Goal: Information Seeking & Learning: Learn about a topic

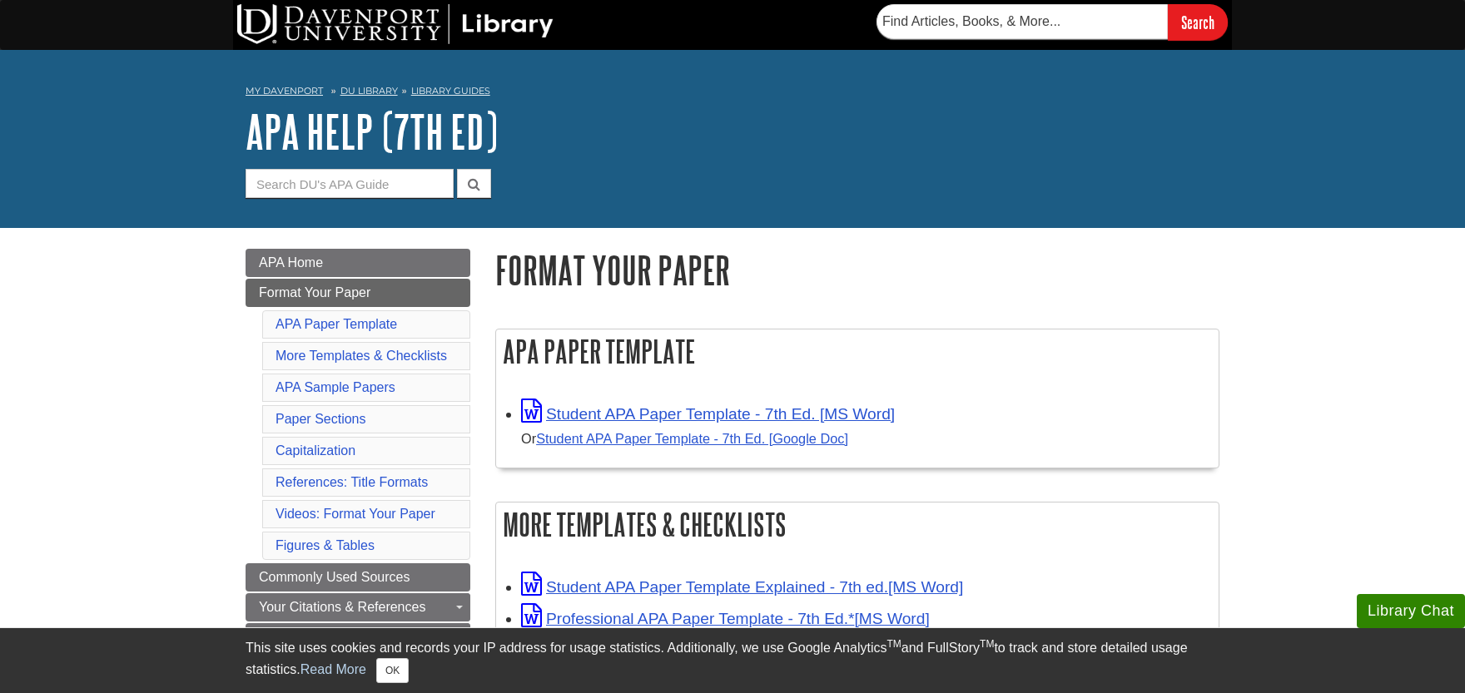
scroll to position [183, 0]
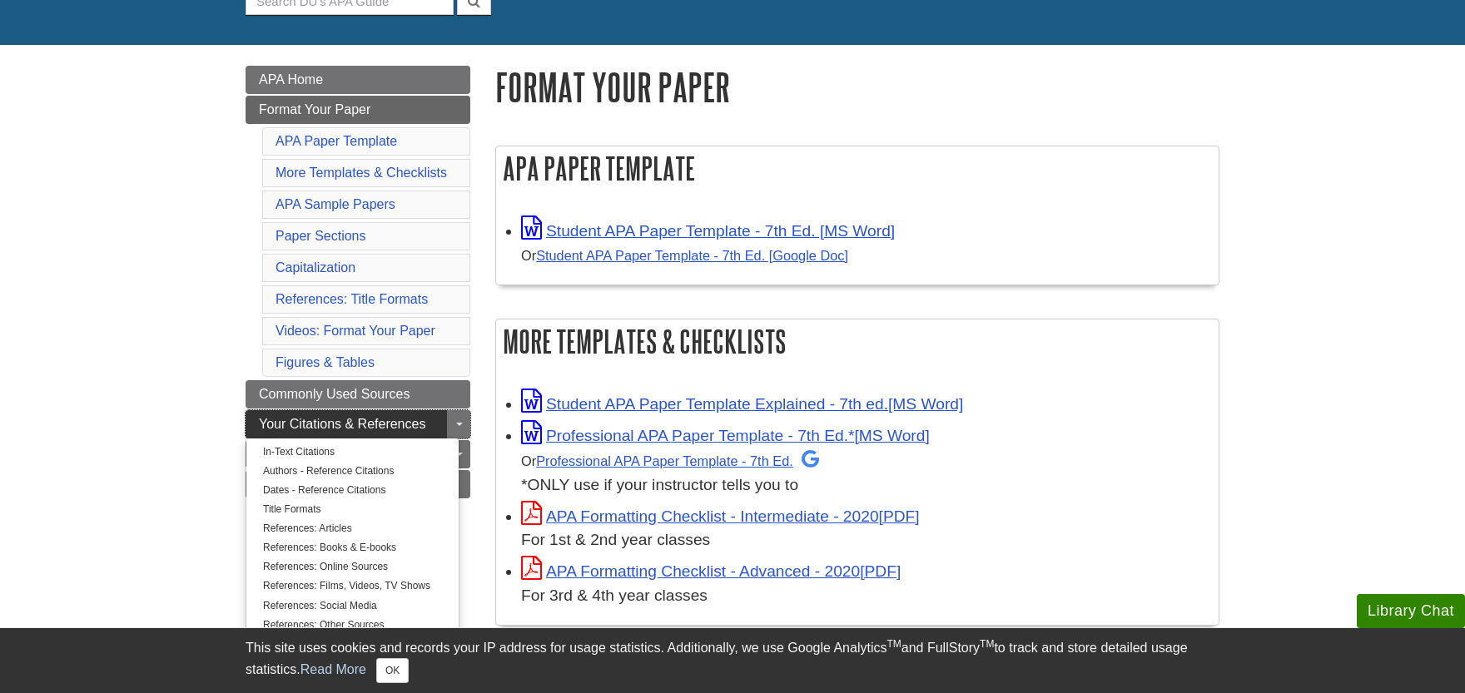
click at [344, 420] on span "Your Citations & References" at bounding box center [342, 424] width 166 height 14
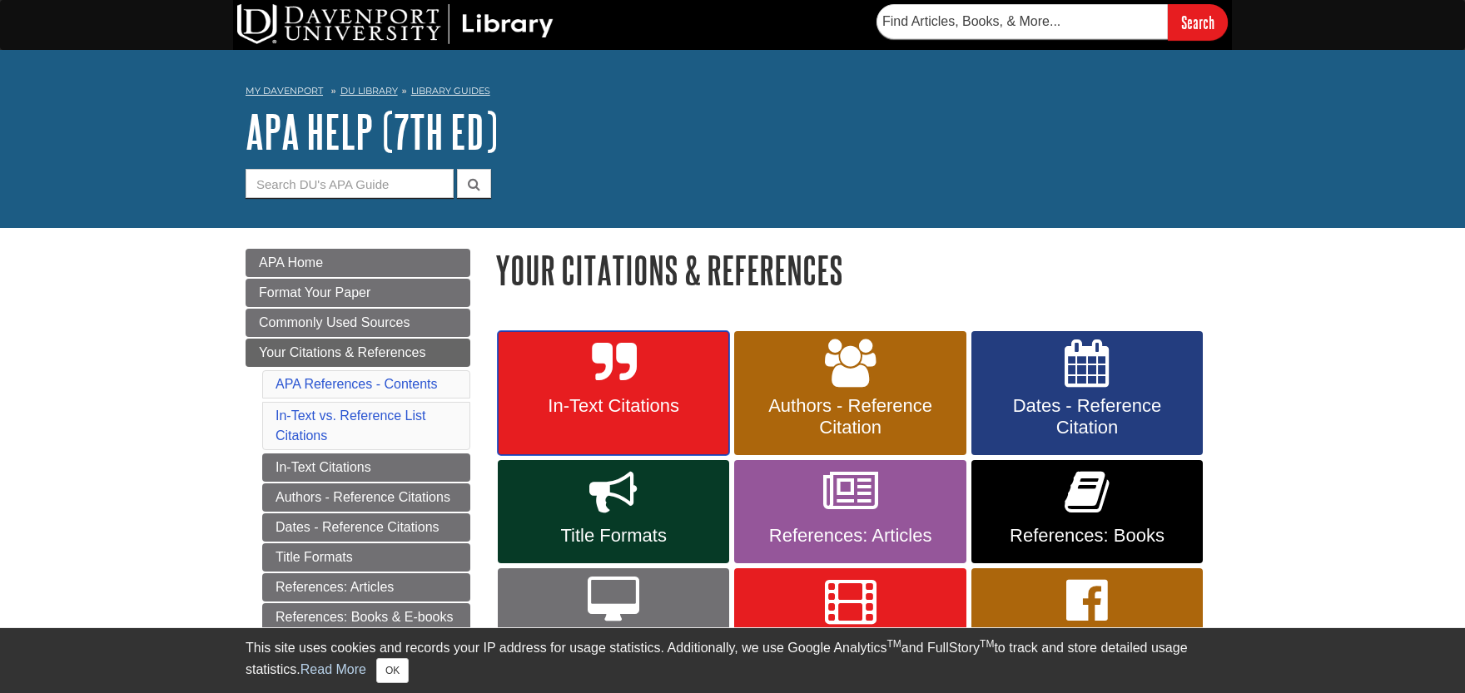
click at [635, 424] on link "In-Text Citations" at bounding box center [613, 393] width 231 height 125
